Goal: Task Accomplishment & Management: Manage account settings

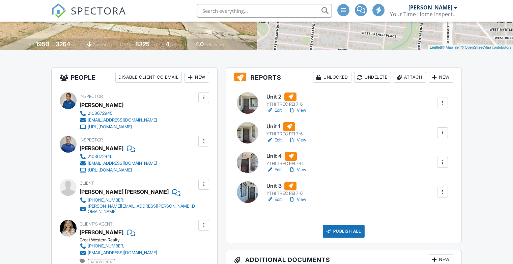
scroll to position [135, 0]
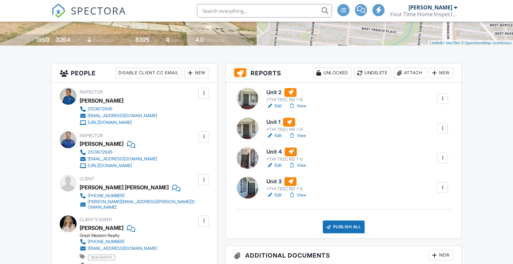
click at [304, 196] on link "View" at bounding box center [297, 195] width 18 height 7
click at [302, 166] on link "View" at bounding box center [297, 165] width 18 height 7
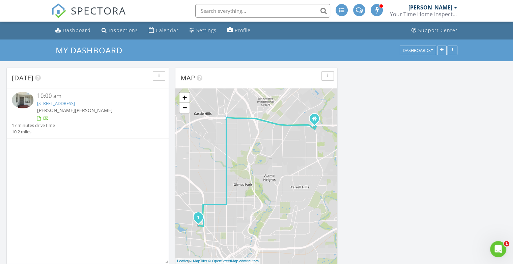
click at [75, 104] on link "1509 W Woodlawn Ave, San Antonio, TX 78201" at bounding box center [56, 103] width 38 height 6
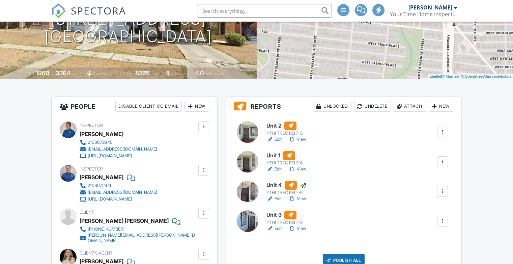
scroll to position [101, 0]
click at [303, 227] on link "View" at bounding box center [297, 228] width 18 height 7
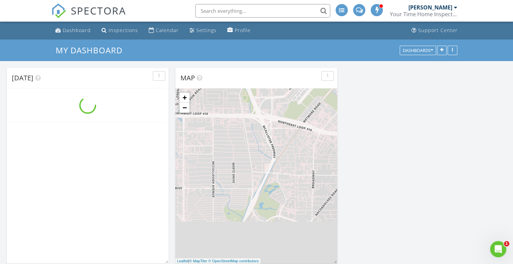
scroll to position [557, 524]
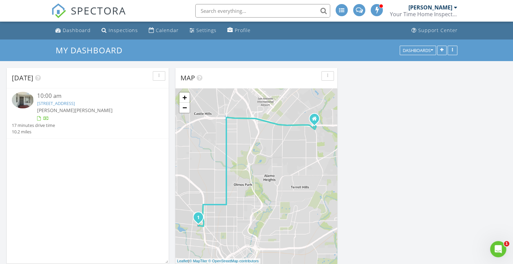
click at [74, 105] on link "[STREET_ADDRESS]" at bounding box center [56, 103] width 38 height 6
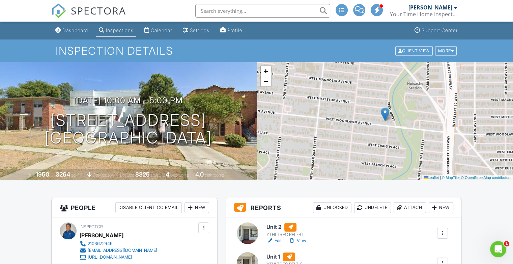
click at [130, 34] on link "Inspections" at bounding box center [116, 30] width 40 height 12
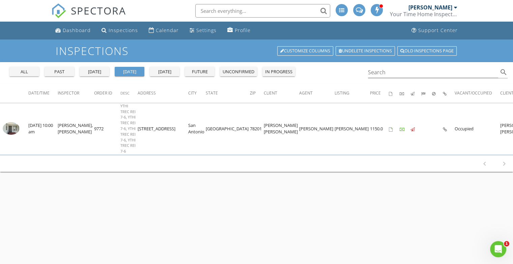
click at [167, 74] on div "tomorrow" at bounding box center [164, 71] width 24 height 7
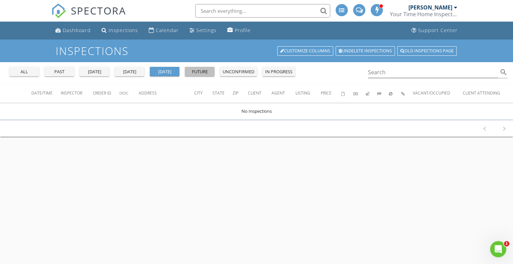
click at [203, 73] on div "future" at bounding box center [200, 71] width 24 height 7
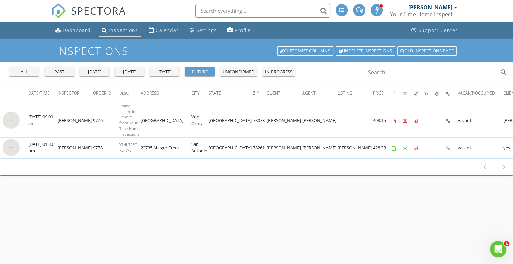
click at [116, 29] on div "Inspections" at bounding box center [123, 30] width 29 height 6
click at [120, 31] on div "Inspections" at bounding box center [123, 30] width 29 height 6
click at [125, 70] on div "today" at bounding box center [129, 71] width 24 height 7
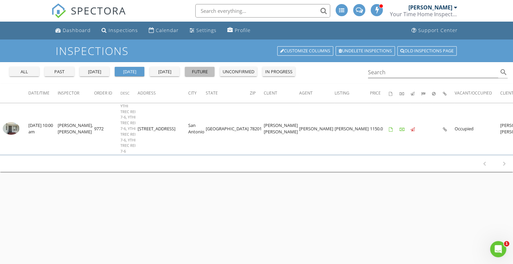
click at [197, 69] on div "future" at bounding box center [200, 71] width 24 height 7
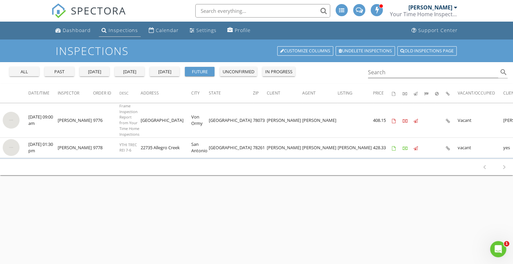
click at [118, 30] on div "Inspections" at bounding box center [123, 30] width 29 height 6
click at [94, 70] on div "yesterday" at bounding box center [94, 71] width 24 height 7
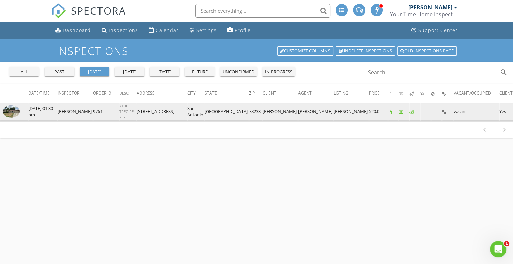
click at [7, 109] on img at bounding box center [11, 111] width 17 height 12
